Goal: Information Seeking & Learning: Check status

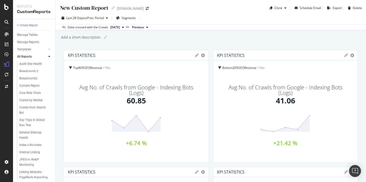
scroll to position [61, 0]
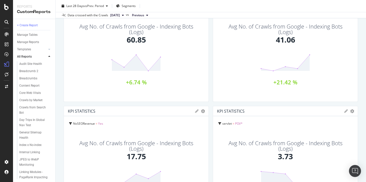
click at [37, 104] on div "Crawls from Search Bot" at bounding box center [36, 110] width 38 height 13
click at [37, 98] on div "Crawls by Market" at bounding box center [30, 100] width 23 height 5
